Goal: Information Seeking & Learning: Learn about a topic

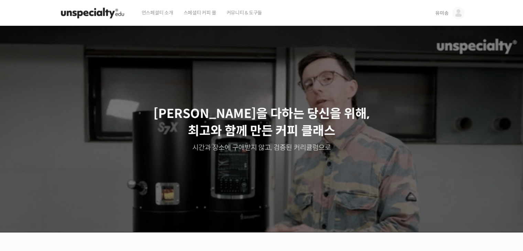
click at [347, 14] on img at bounding box center [459, 13] width 12 height 12
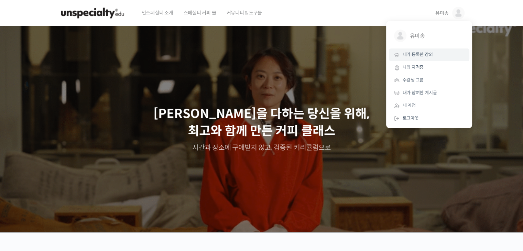
click at [347, 52] on span "내가 등록한 강의" at bounding box center [418, 55] width 30 height 6
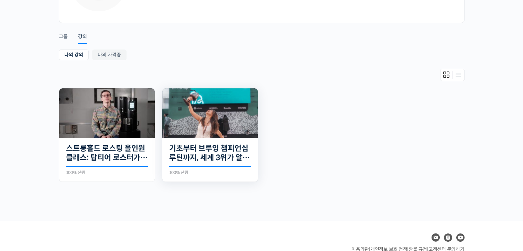
scroll to position [124, 0]
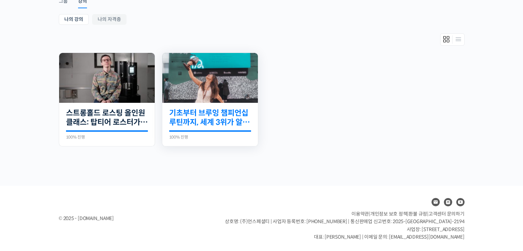
click at [222, 122] on link "기초부터 브루잉 챔피언십 루틴까지, 세계 3위가 알려주는 핸드드립의 모든 것" at bounding box center [210, 117] width 82 height 19
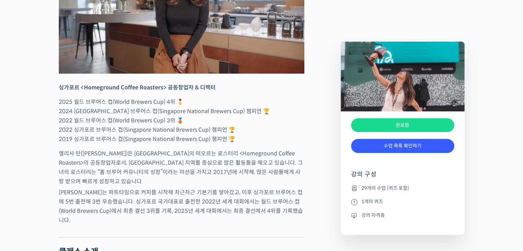
scroll to position [310, 0]
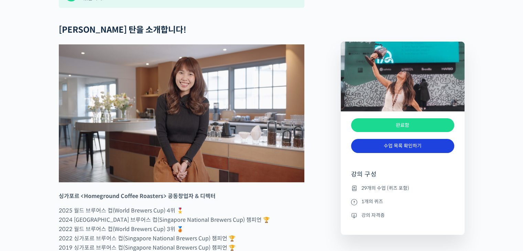
click at [406, 148] on link "수업 목록 확인하기" at bounding box center [402, 146] width 103 height 14
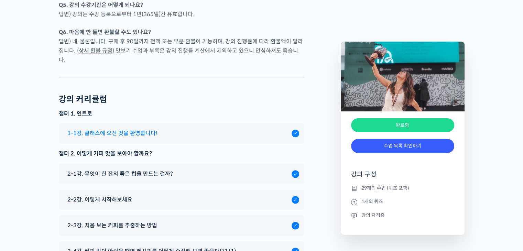
scroll to position [3384, 0]
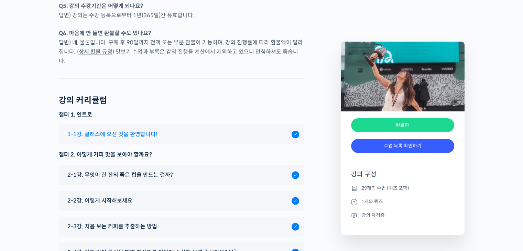
click at [121, 130] on span "1-1강. 클래스에 오신 것을 환영합니다!" at bounding box center [112, 134] width 90 height 9
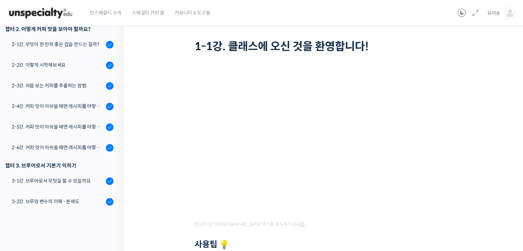
scroll to position [34, 0]
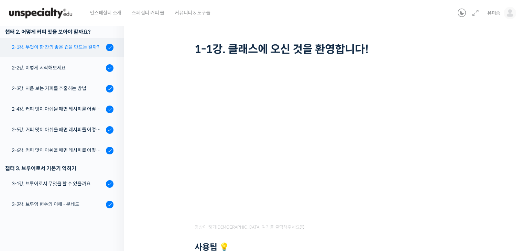
click at [53, 53] on link "2-1강. 무엇이 한 잔의 좋은 컵을 만드는 걸까?" at bounding box center [60, 47] width 127 height 19
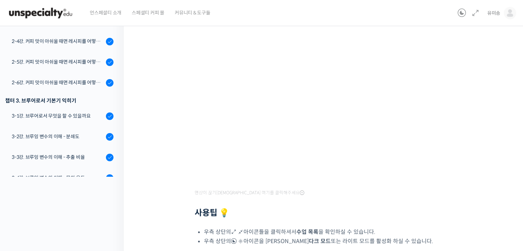
scroll to position [62, 0]
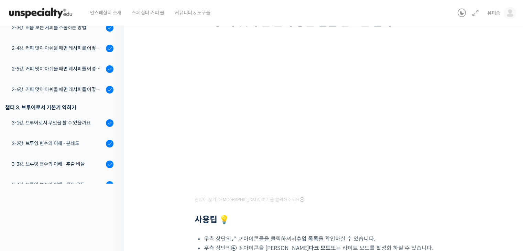
click at [491, 151] on div "기초부터 브루잉 챔피언십 루틴까지, 세계 3위가 알려주는 핸드드립의 모든 것 2-1강. 무엇이 한 잔의 좋은 컵을 만드는 걸까? 완료함 수업 …" at bounding box center [325, 127] width 334 height 316
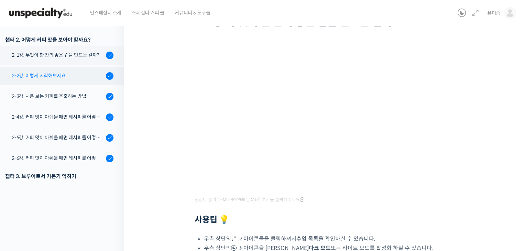
click at [45, 73] on div "2-2강. 이렇게 시작해보세요" at bounding box center [58, 76] width 92 height 8
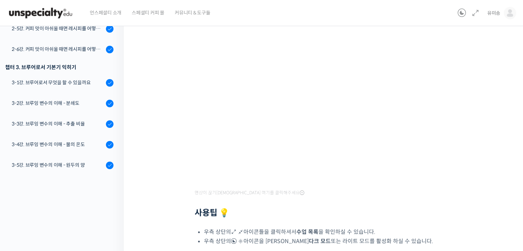
scroll to position [34, 0]
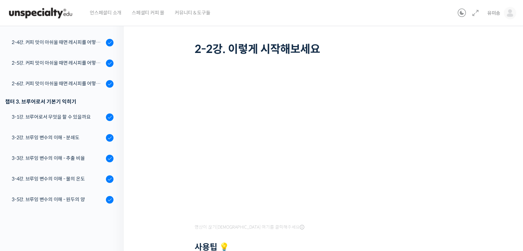
click at [475, 121] on div "기초부터 브루잉 챔피언십 루틴까지, 세계 3위가 알려주는 핸드드립의 모든 것 2-2강. 이렇게 시작해보세요 완료함 수업 3 / 29 완료함 2…" at bounding box center [325, 155] width 334 height 316
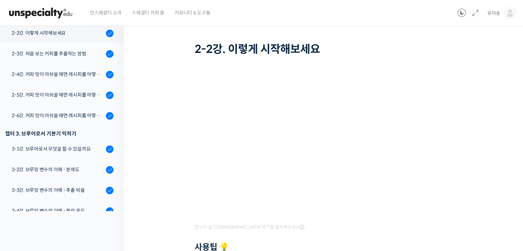
scroll to position [85, 0]
